Goal: Find specific page/section: Find specific page/section

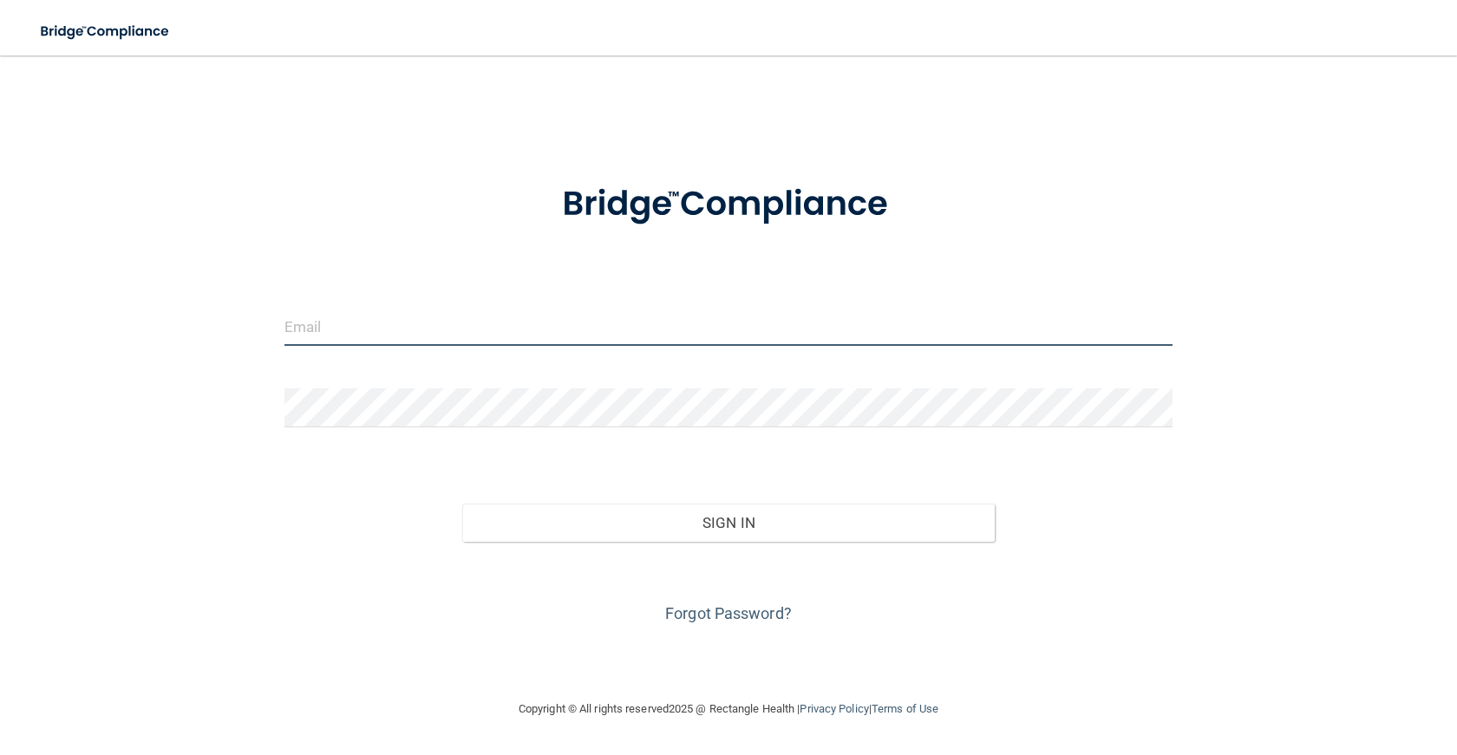
click at [343, 332] on input "email" at bounding box center [728, 326] width 888 height 39
type input "[EMAIL_ADDRESS][DOMAIN_NAME]"
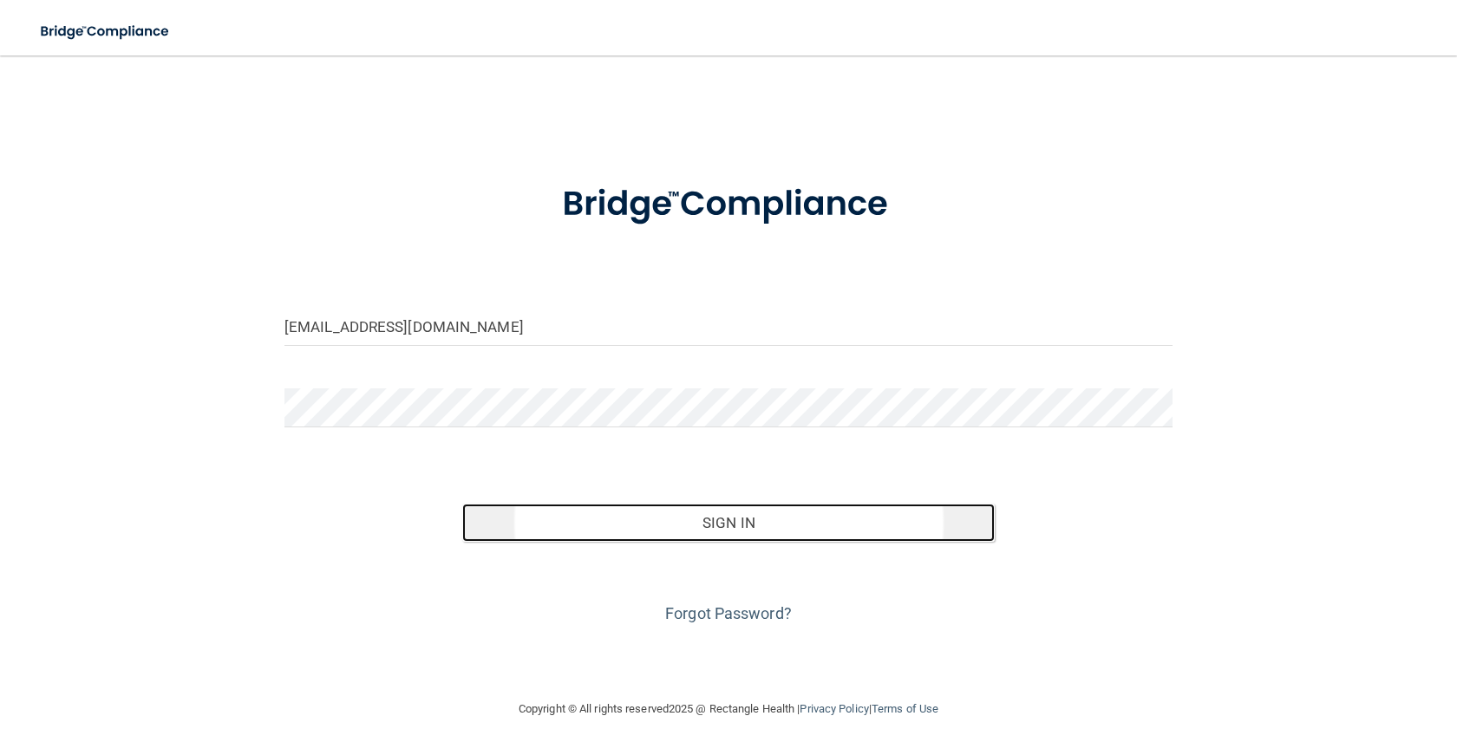
click at [740, 526] on button "Sign In" at bounding box center [728, 523] width 532 height 38
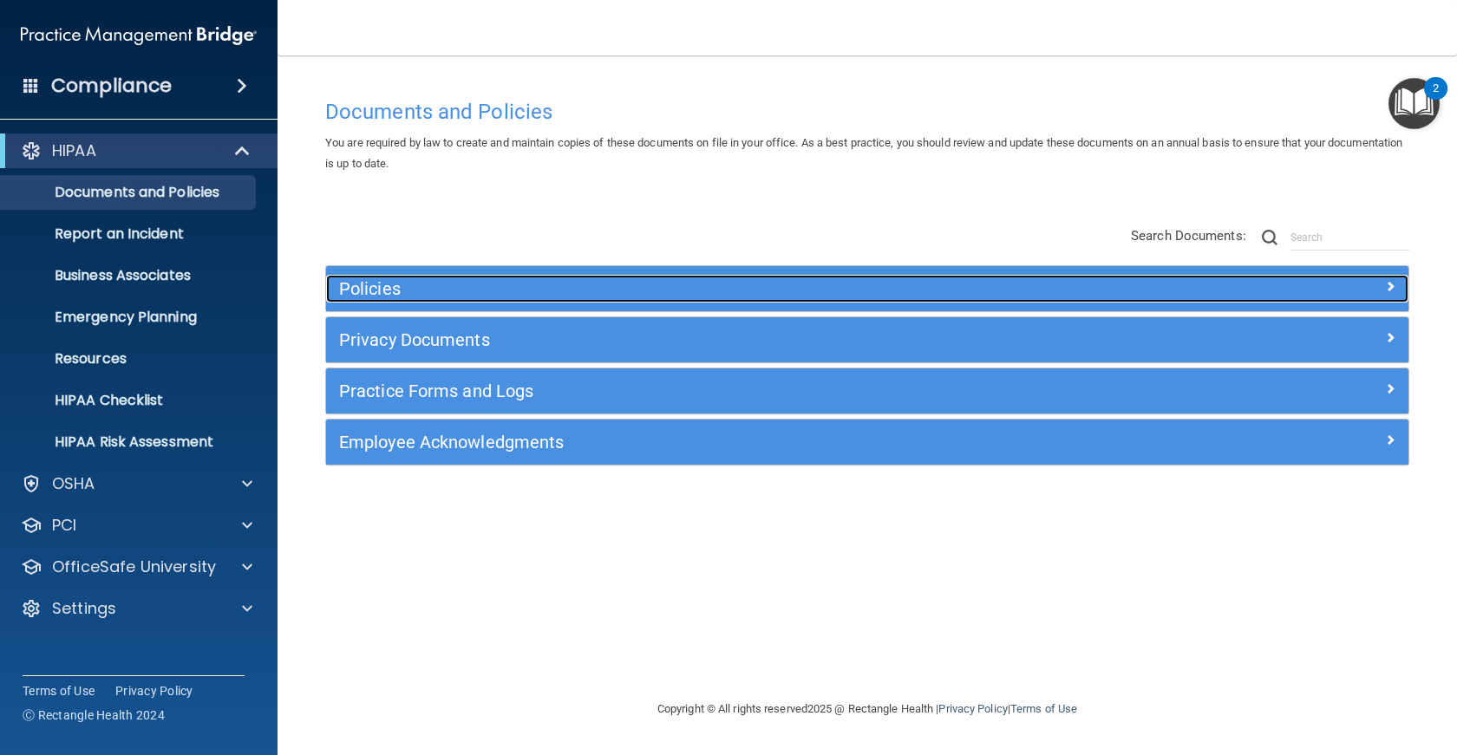
click at [396, 291] on h5 "Policies" at bounding box center [732, 288] width 786 height 19
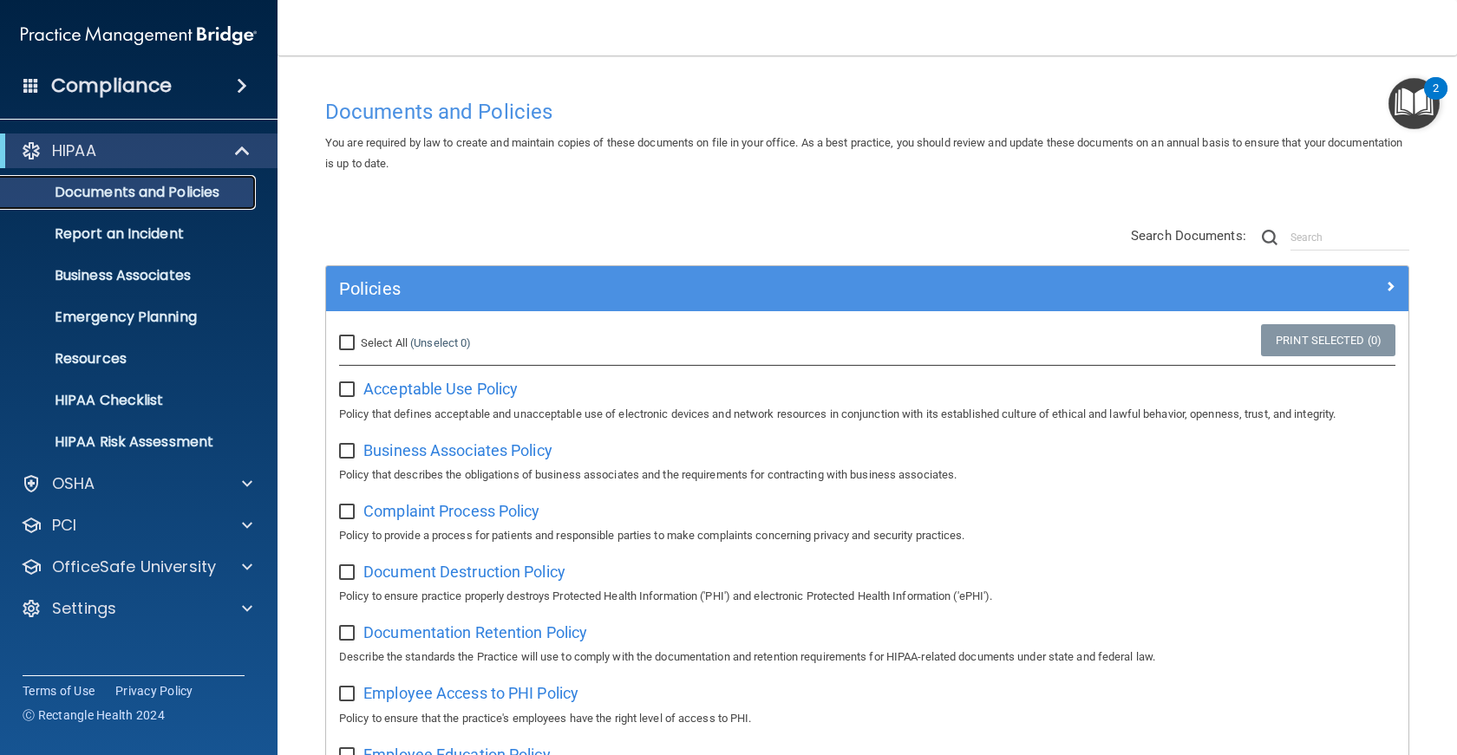
click at [130, 205] on link "Documents and Policies" at bounding box center [119, 192] width 273 height 35
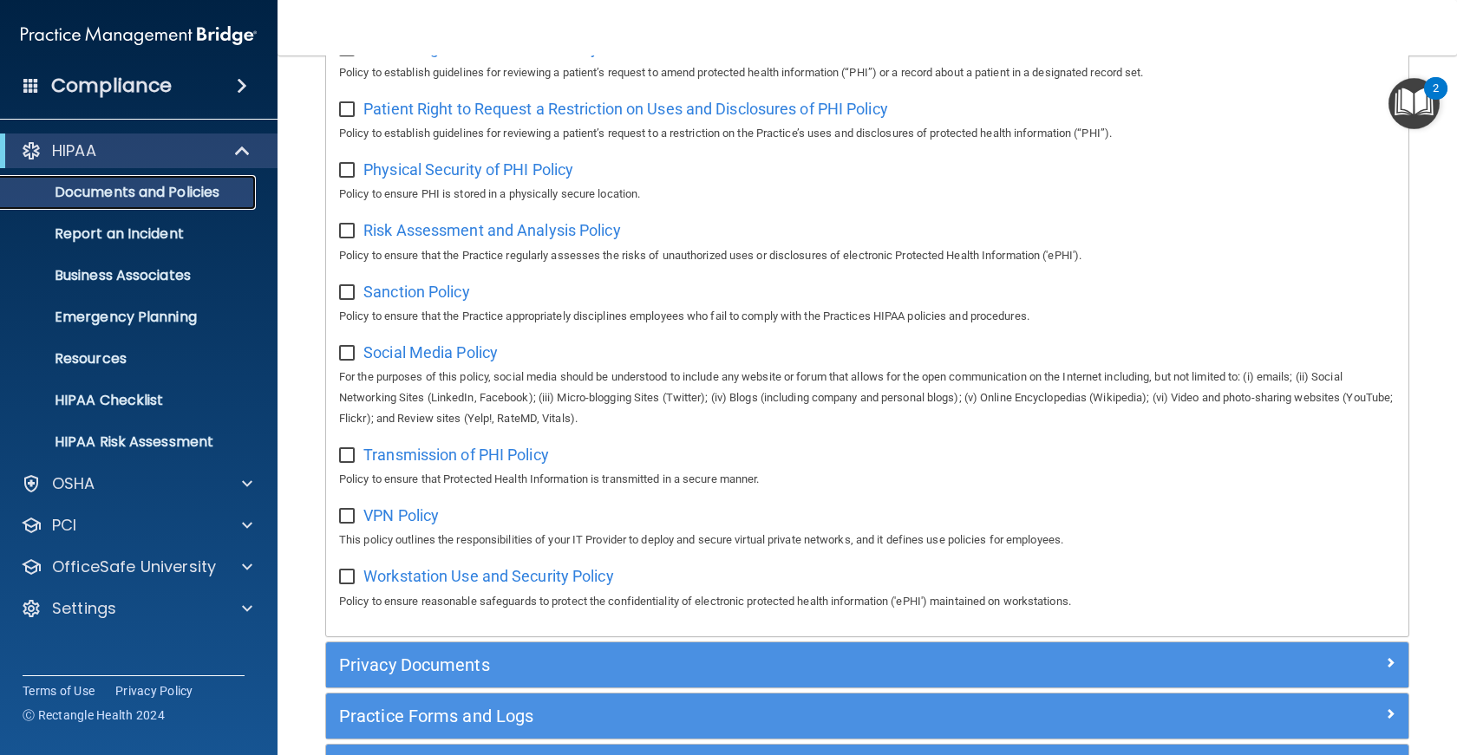
scroll to position [1225, 0]
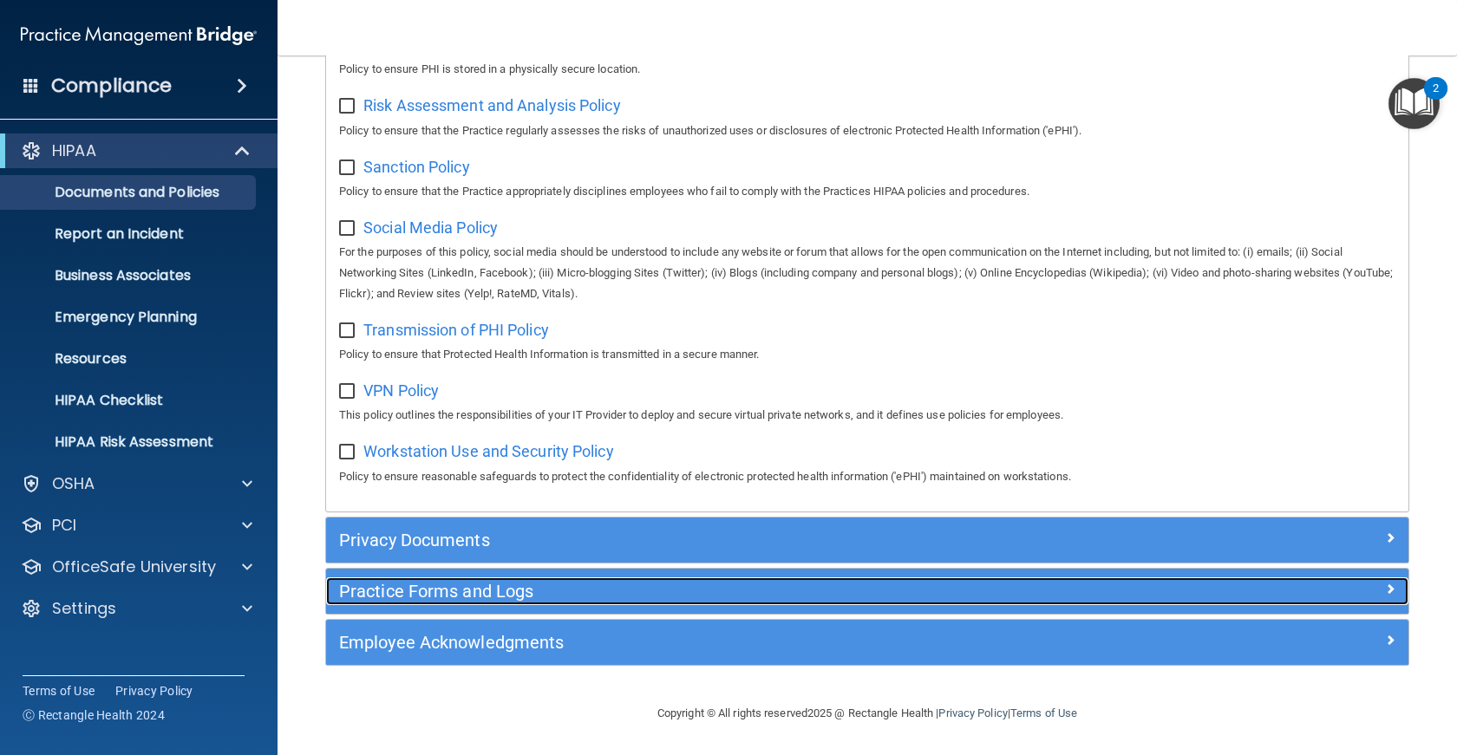
click at [389, 590] on h5 "Practice Forms and Logs" at bounding box center [732, 591] width 786 height 19
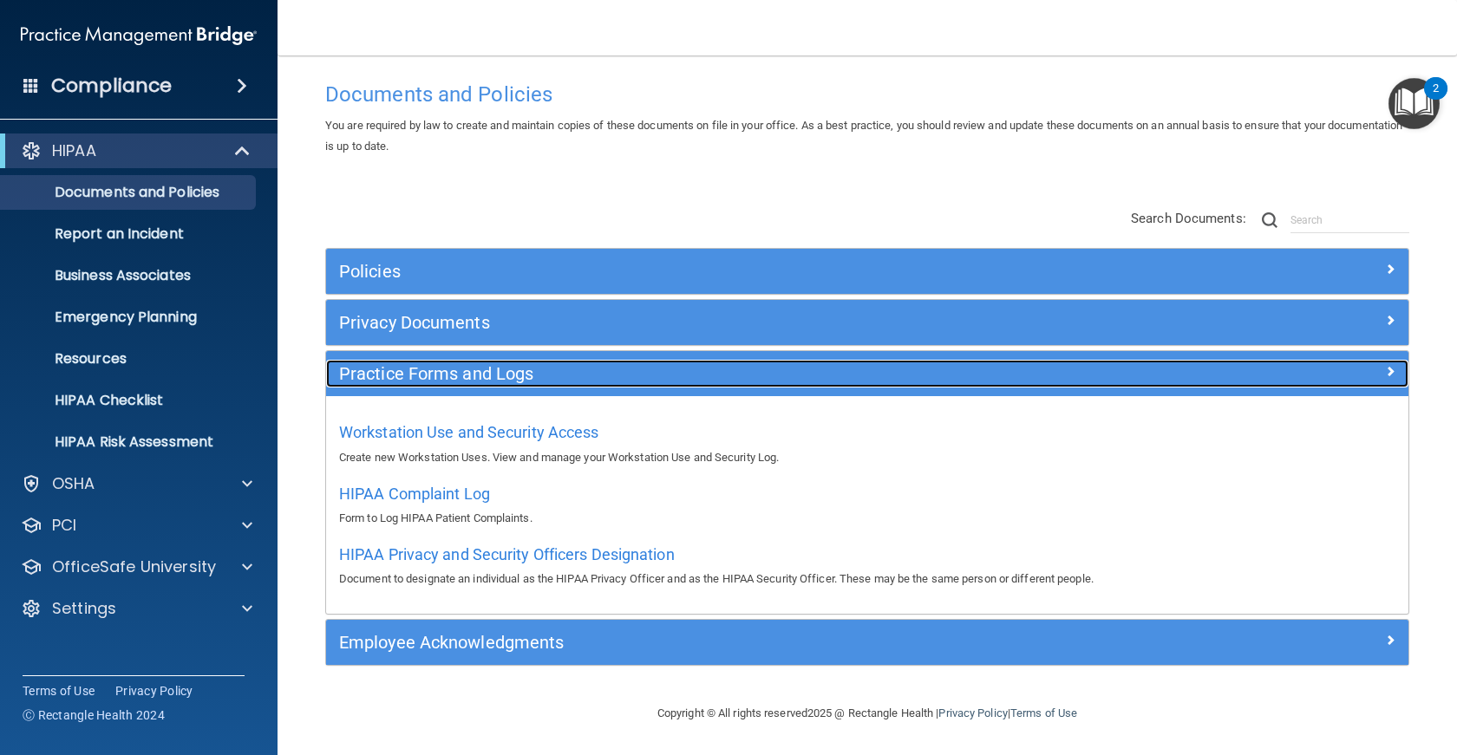
scroll to position [18, 0]
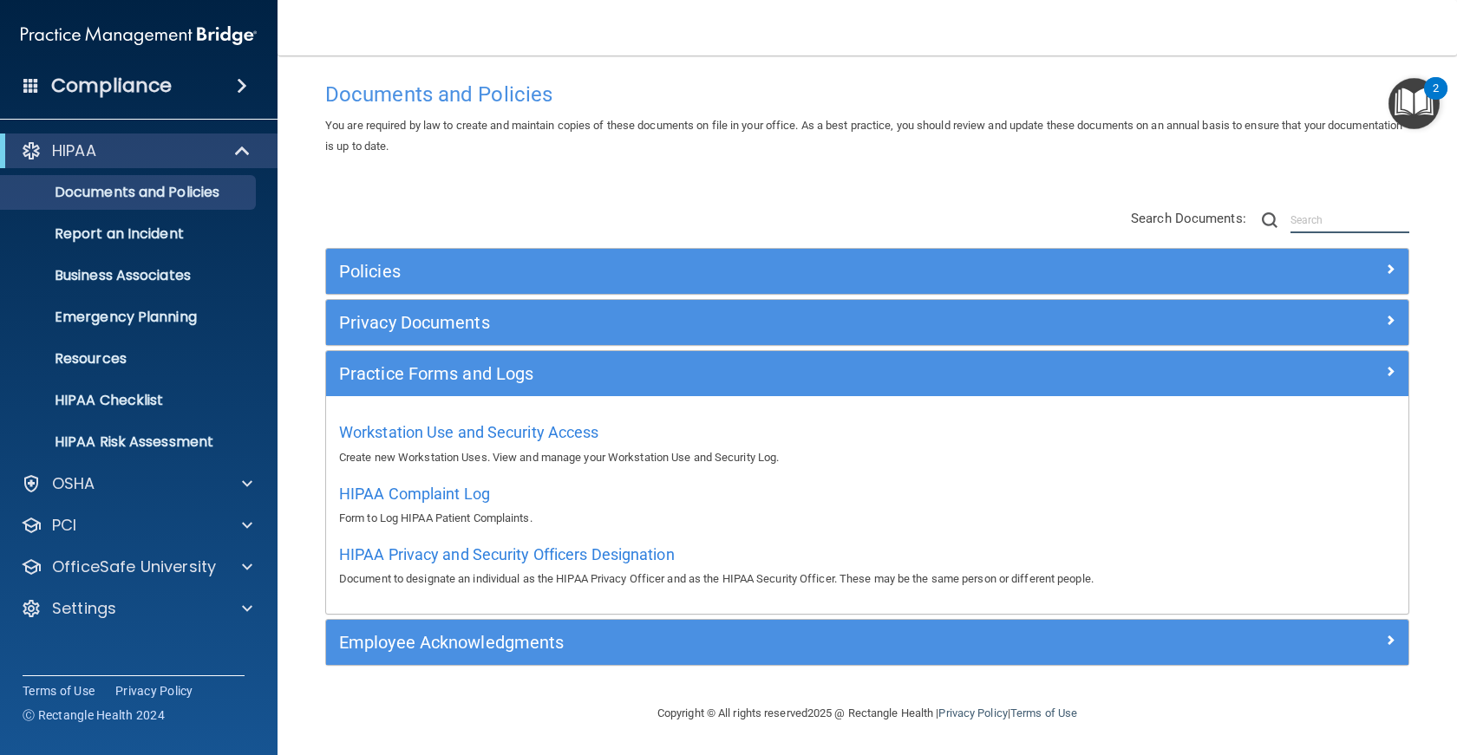
click at [1290, 214] on input "text" at bounding box center [1349, 220] width 119 height 26
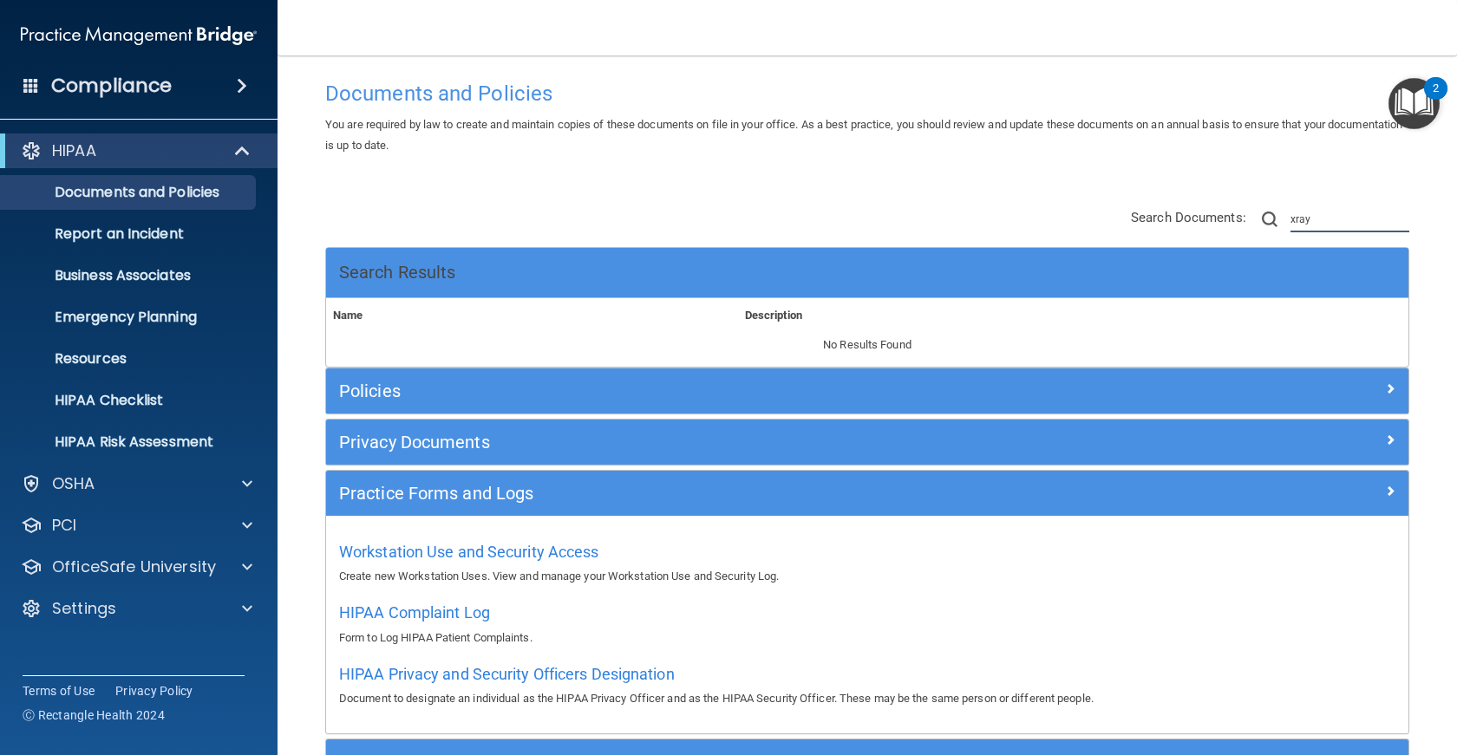
type input "xray"
click at [1262, 219] on img at bounding box center [1270, 220] width 16 height 16
click at [1290, 218] on input "xray" at bounding box center [1349, 219] width 119 height 26
click at [1295, 223] on input "xray" at bounding box center [1349, 219] width 119 height 26
click at [1262, 223] on img at bounding box center [1270, 220] width 16 height 16
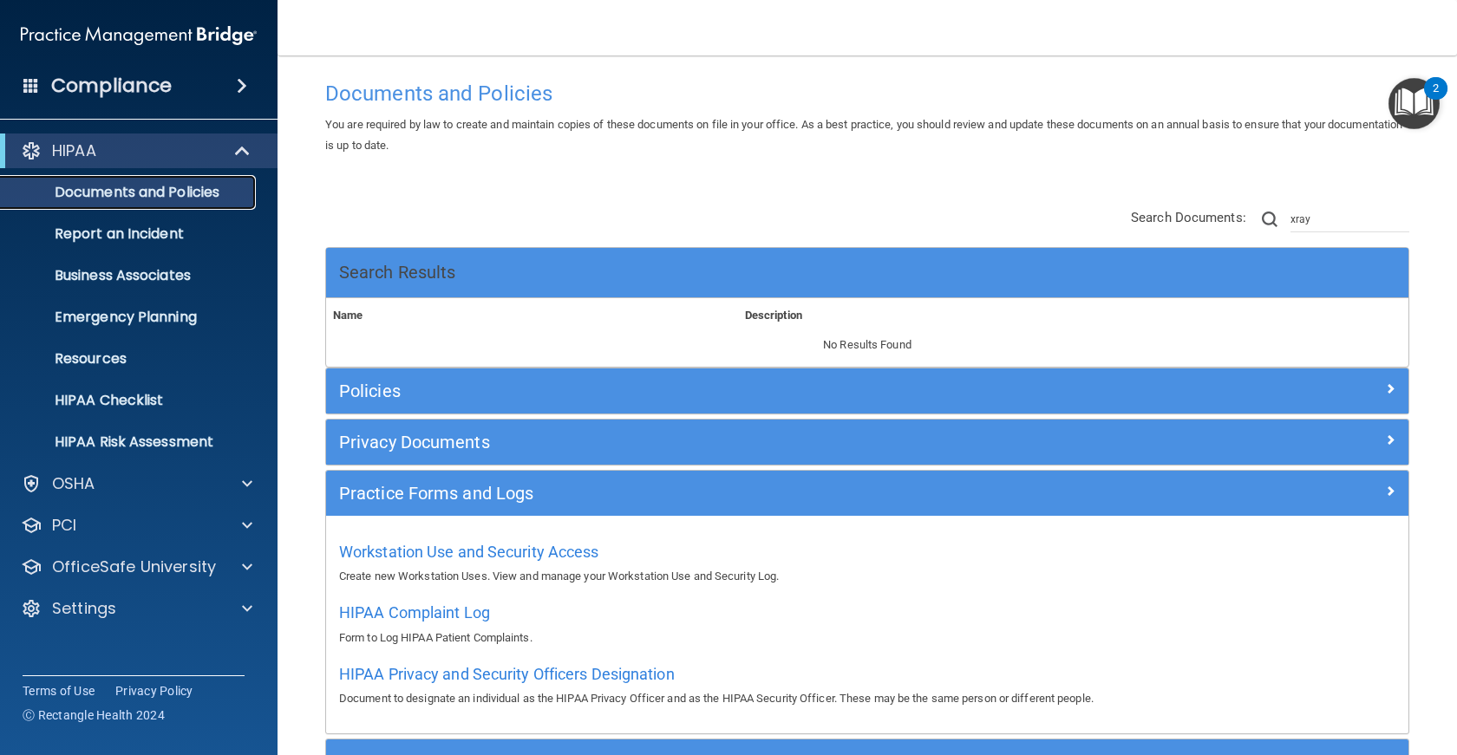
click at [94, 200] on p "Documents and Policies" at bounding box center [129, 192] width 237 height 17
click at [113, 316] on p "Emergency Planning" at bounding box center [129, 317] width 237 height 17
